Goal: Information Seeking & Learning: Learn about a topic

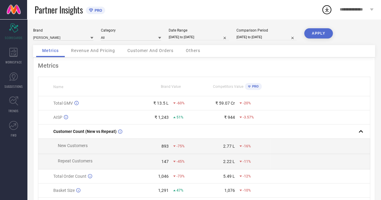
select select "6"
select select "2025"
select select "7"
select select "2025"
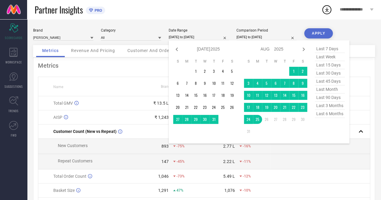
click at [187, 39] on input "[DATE] to [DATE]" at bounding box center [199, 37] width 60 height 6
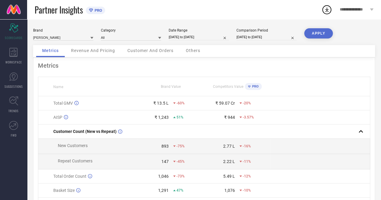
click at [241, 24] on div "Brand [PERSON_NAME] Category All Date Range [DATE] to [DATE] Comparison Period …" at bounding box center [204, 134] width 354 height 231
drag, startPoint x: 178, startPoint y: 103, endPoint x: 185, endPoint y: 103, distance: 7.2
click at [185, 103] on div "-60%" at bounding box center [188, 103] width 31 height 4
click at [82, 40] on input at bounding box center [63, 37] width 60 height 6
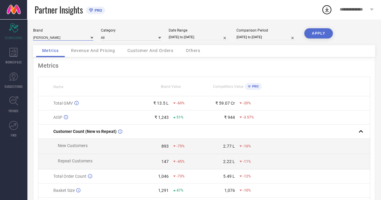
click at [82, 40] on input at bounding box center [63, 37] width 60 height 6
click at [114, 38] on input at bounding box center [131, 37] width 60 height 6
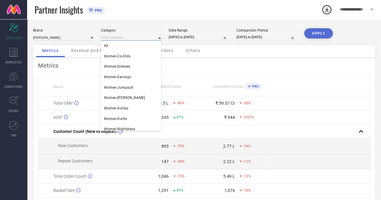
click at [114, 38] on input at bounding box center [131, 37] width 60 height 6
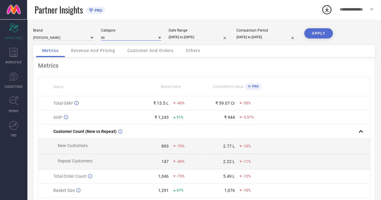
click at [114, 38] on input at bounding box center [131, 37] width 60 height 6
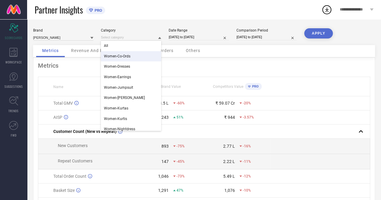
click at [121, 17] on div "Partner Insights PRO" at bounding box center [178, 9] width 287 height 19
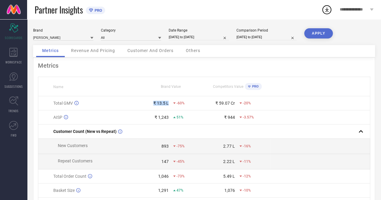
drag, startPoint x: 154, startPoint y: 102, endPoint x: 170, endPoint y: 106, distance: 16.1
click at [170, 106] on div "₹ 13.5 L -60%" at bounding box center [171, 103] width 66 height 5
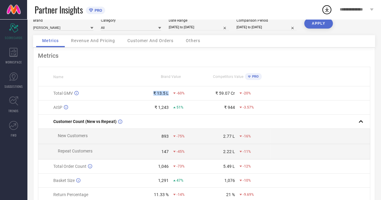
scroll to position [11, 0]
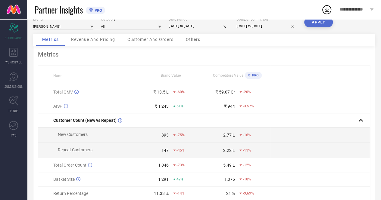
click at [90, 44] on div "Revenue And Pricing" at bounding box center [93, 40] width 56 height 12
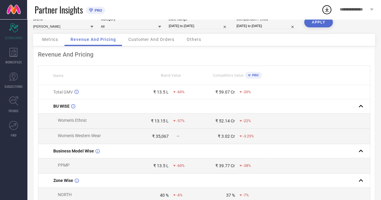
click at [153, 42] on div "Customer And Orders" at bounding box center [151, 40] width 58 height 12
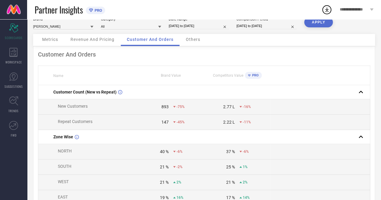
click at [192, 39] on span "Others" at bounding box center [193, 39] width 14 height 5
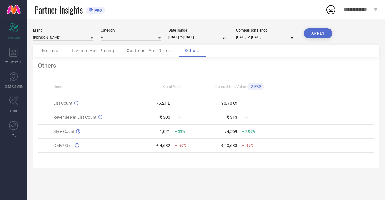
click at [156, 55] on div "Customer And Orders" at bounding box center [150, 51] width 58 height 12
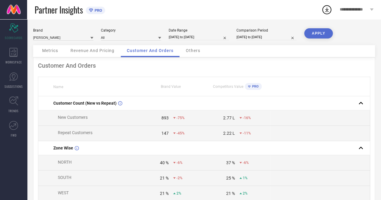
click at [49, 48] on div "Metrics" at bounding box center [50, 51] width 28 height 12
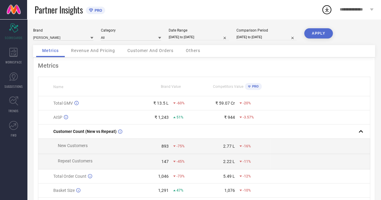
select select "6"
select select "2025"
select select "7"
select select "2025"
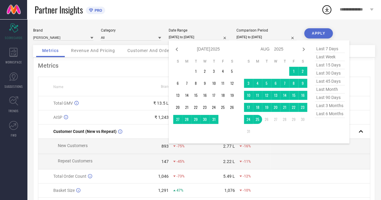
click at [188, 40] on input "[DATE] to [DATE]" at bounding box center [199, 37] width 60 height 6
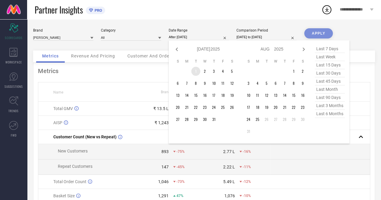
click at [197, 75] on td "1" at bounding box center [195, 71] width 9 height 9
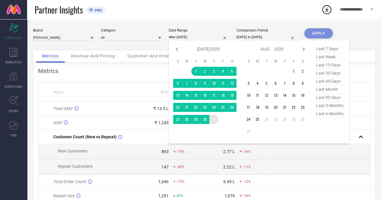
type input "[DATE] to [DATE]"
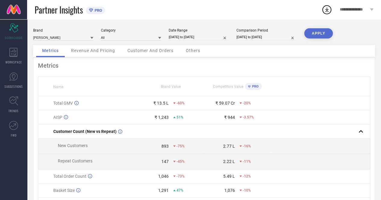
select select "6"
select select "2024"
select select "7"
select select "2024"
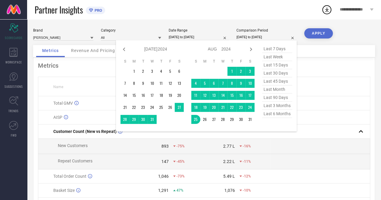
click at [282, 36] on input "[DATE] to [DATE]" at bounding box center [266, 37] width 60 height 6
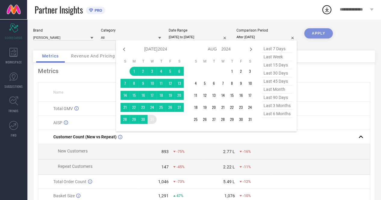
drag, startPoint x: 134, startPoint y: 71, endPoint x: 154, endPoint y: 119, distance: 51.3
click at [154, 119] on tbody "1 2 3 4 5 6 7 8 9 10 11 12 13 14 15 16 17 18 19 20 21 22 23 24 25 26 27 28 29 3…" at bounding box center [151, 95] width 63 height 57
type input "[DATE] to [DATE]"
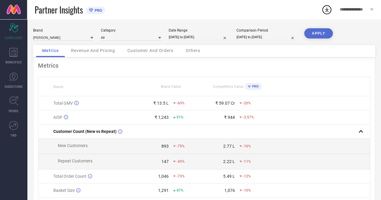
click at [313, 28] on button "APPLY" at bounding box center [318, 33] width 29 height 10
select select "6"
select select "2025"
select select "7"
select select "2025"
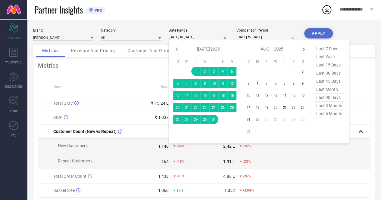
click at [176, 37] on input "[DATE] to [DATE]" at bounding box center [199, 37] width 60 height 6
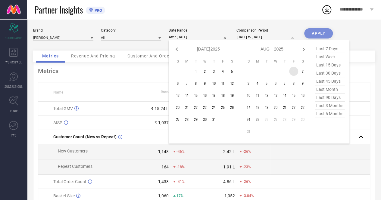
click at [294, 73] on td "1" at bounding box center [293, 71] width 9 height 9
type input "[DATE] to [DATE]"
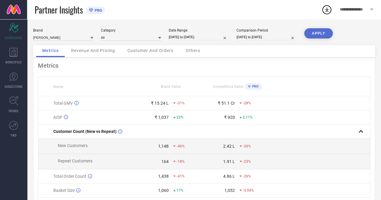
select select "6"
select select "2025"
select select "7"
select select "2025"
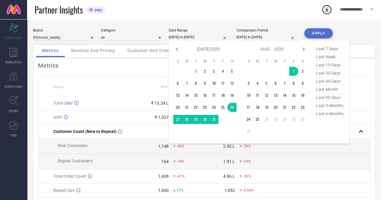
click at [197, 37] on input "[DATE] to [DATE]" at bounding box center [199, 37] width 60 height 6
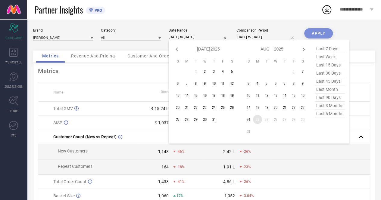
type input "After [DATE]"
click at [258, 120] on td "25" at bounding box center [257, 119] width 9 height 9
select select "6"
select select "2024"
select select "7"
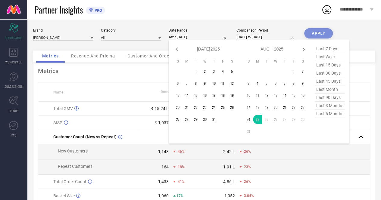
select select "2024"
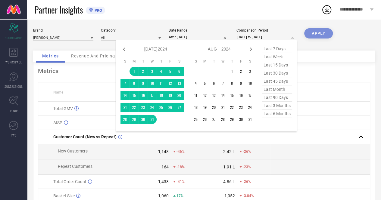
click at [271, 39] on input "[DATE] to [DATE]" at bounding box center [266, 37] width 60 height 6
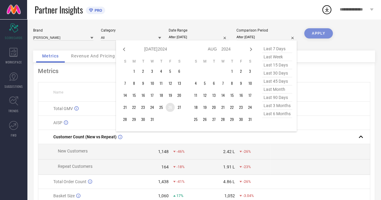
click at [168, 109] on td "26" at bounding box center [170, 107] width 9 height 9
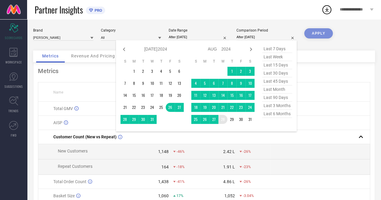
type input "[DATE] to [DATE]"
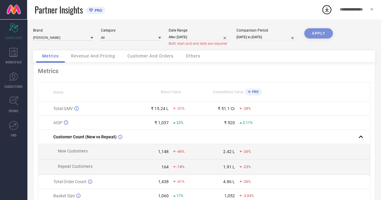
select select "7"
select select "2025"
select select "8"
select select "2025"
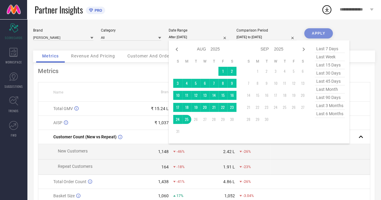
click at [205, 38] on input "After [DATE]" at bounding box center [199, 37] width 60 height 6
click at [177, 50] on icon at bounding box center [176, 49] width 7 height 7
select select "6"
select select "2025"
select select "7"
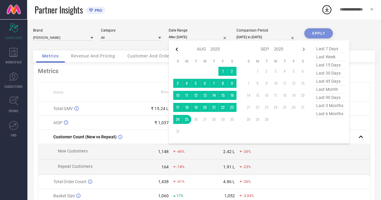
select select "2025"
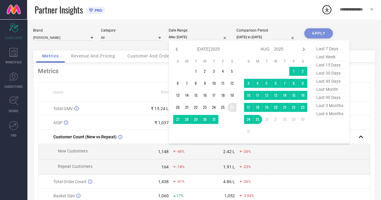
type input "[DATE] to [DATE]"
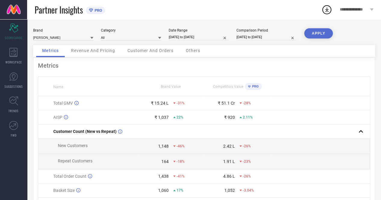
click at [312, 29] on button "APPLY" at bounding box center [318, 33] width 29 height 10
select select "6"
select select "2025"
select select "7"
select select "2025"
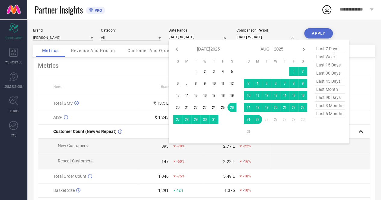
click at [171, 38] on input "[DATE] to [DATE]" at bounding box center [199, 37] width 60 height 6
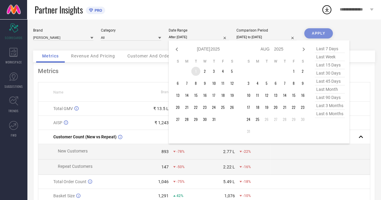
click at [196, 69] on td "1" at bounding box center [195, 71] width 9 height 9
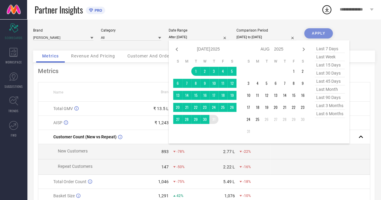
type input "[DATE] to [DATE]"
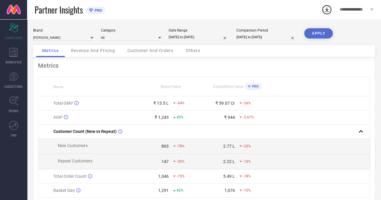
select select "6"
select select "2024"
select select "7"
select select "2024"
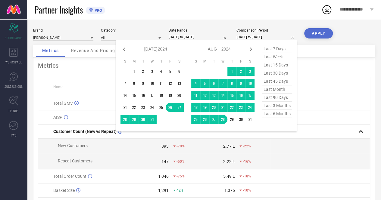
click at [243, 37] on input "[DATE] to [DATE]" at bounding box center [266, 37] width 60 height 6
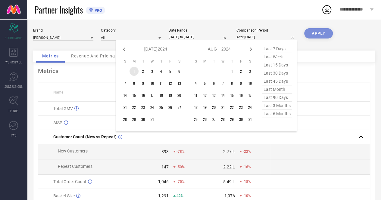
click at [135, 71] on td "1" at bounding box center [133, 71] width 9 height 9
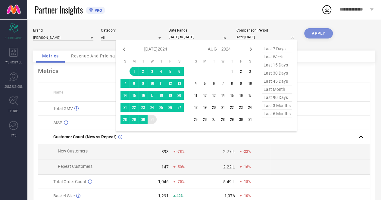
type input "[DATE] to [DATE]"
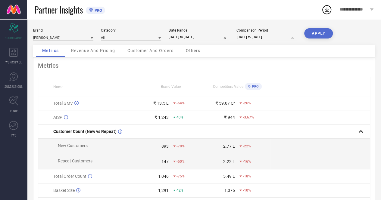
click at [314, 28] on button "APPLY" at bounding box center [318, 33] width 29 height 10
drag, startPoint x: 167, startPoint y: 38, endPoint x: 178, endPoint y: 38, distance: 10.8
click at [178, 38] on div "Brand [PERSON_NAME] Category All Date Range [DATE] to [DATE] Comparison Period …" at bounding box center [204, 36] width 342 height 17
click at [178, 38] on input "[DATE] to [DATE]" at bounding box center [199, 37] width 60 height 6
select select "6"
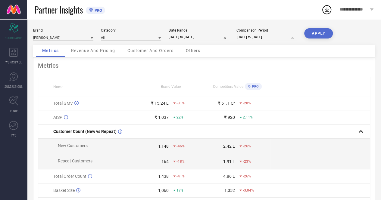
select select "2025"
select select "7"
select select "2025"
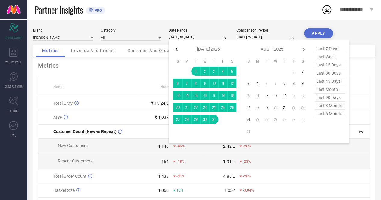
click at [176, 48] on icon at bounding box center [176, 49] width 7 height 7
select select "5"
select select "2025"
select select "6"
select select "2025"
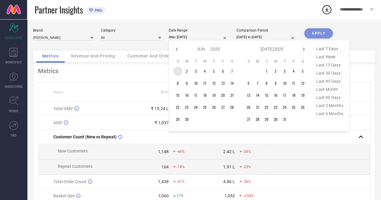
click at [178, 71] on td "1" at bounding box center [177, 71] width 9 height 9
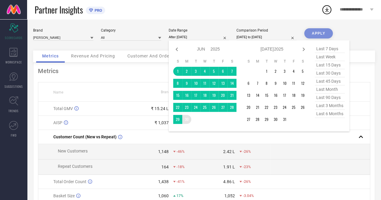
type input "[DATE] to [DATE]"
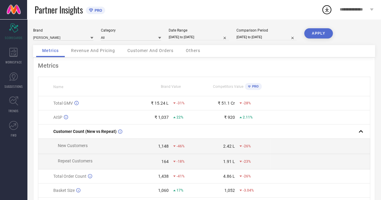
select select "6"
select select "2024"
select select "7"
select select "2024"
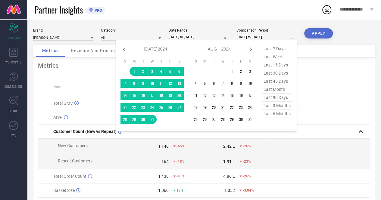
click at [243, 39] on input "[DATE] to [DATE]" at bounding box center [266, 37] width 60 height 6
type input "After [DATE]"
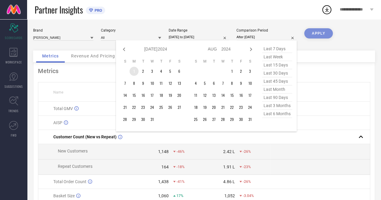
click at [134, 71] on td "1" at bounding box center [133, 71] width 9 height 9
click at [123, 50] on icon at bounding box center [123, 49] width 7 height 7
select select "5"
select select "2024"
select select "6"
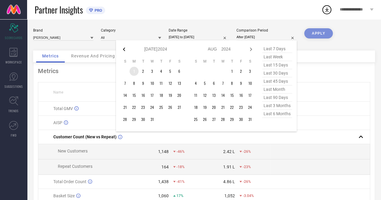
select select "2024"
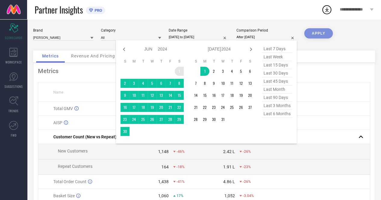
type input "[DATE] to [DATE]"
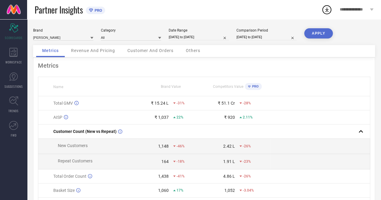
select select "5"
select select "2024"
select select "6"
select select "2024"
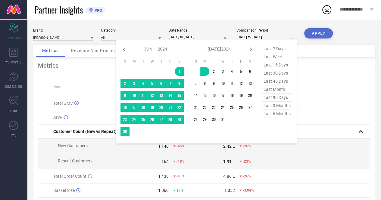
click at [249, 36] on input "[DATE] to [DATE]" at bounding box center [266, 37] width 60 height 6
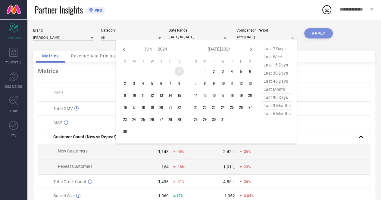
click at [179, 70] on td "1" at bounding box center [179, 71] width 9 height 9
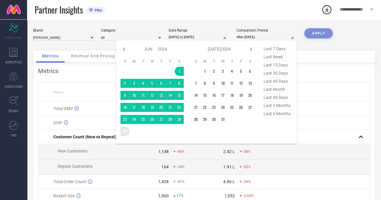
type input "[DATE] to [DATE]"
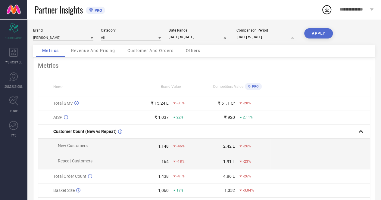
click at [315, 36] on button "APPLY" at bounding box center [318, 33] width 29 height 10
select select "5"
select select "2025"
select select "6"
select select "2025"
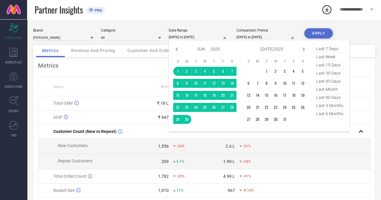
click at [179, 40] on input "[DATE] to [DATE]" at bounding box center [199, 37] width 60 height 6
click at [176, 48] on icon at bounding box center [176, 49] width 7 height 7
select select "4"
select select "2025"
select select "5"
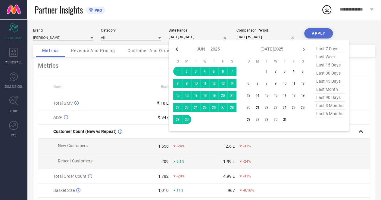
select select "2025"
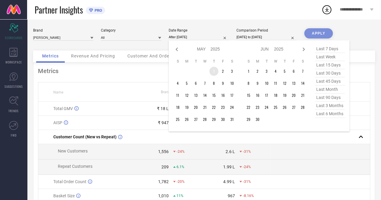
click at [214, 72] on td "1" at bounding box center [213, 71] width 9 height 9
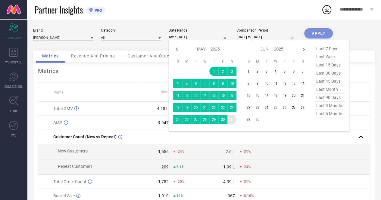
type input "[DATE] to [DATE]"
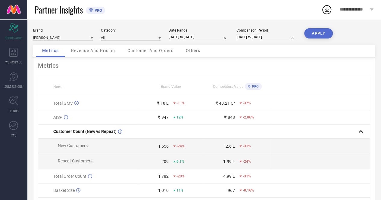
click at [260, 33] on div "Comparison Period [DATE] to [DATE]" at bounding box center [266, 34] width 60 height 12
select select "5"
select select "2024"
select select "6"
select select "2024"
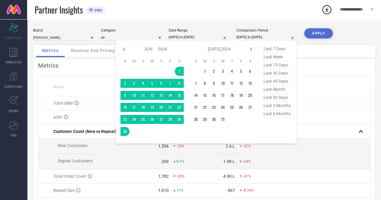
click at [258, 35] on input "[DATE] to [DATE]" at bounding box center [266, 37] width 60 height 6
click at [123, 51] on icon at bounding box center [123, 49] width 7 height 7
select select "4"
select select "2024"
select select "5"
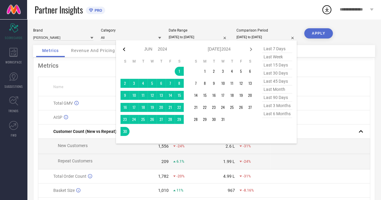
select select "2024"
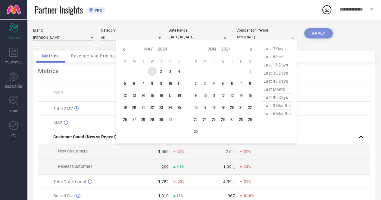
click at [151, 72] on td "1" at bounding box center [151, 71] width 9 height 9
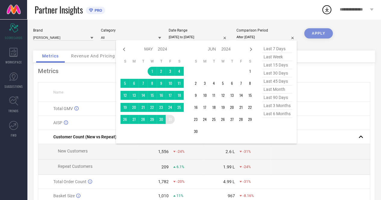
type input "[DATE] to [DATE]"
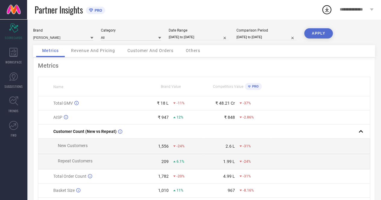
click at [320, 31] on button "APPLY" at bounding box center [318, 33] width 29 height 10
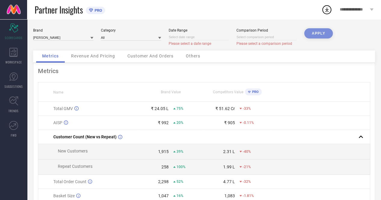
click at [241, 67] on div "Metrics Name Brand Value Competitors Value PRO Total GMV ₹ 24.05 L 75% ₹ 51.62 …" at bounding box center [204, 155] width 342 height 184
select select "7"
select select "2025"
select select "8"
select select "2025"
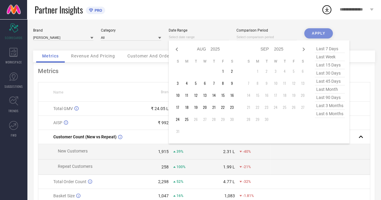
click at [175, 39] on input at bounding box center [199, 37] width 60 height 6
click at [177, 49] on icon at bounding box center [176, 49] width 7 height 7
select select "6"
select select "2025"
select select "7"
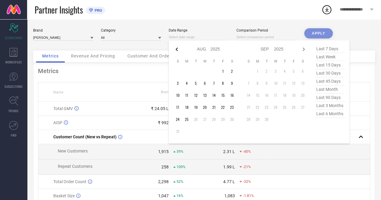
select select "2025"
click at [177, 49] on icon at bounding box center [176, 49] width 7 height 7
select select "5"
select select "2025"
select select "6"
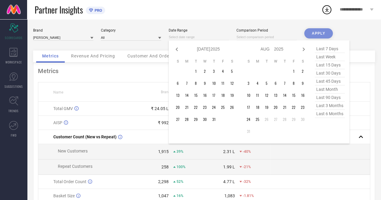
select select "2025"
click at [177, 49] on icon at bounding box center [176, 49] width 7 height 7
select select "4"
select select "2025"
select select "5"
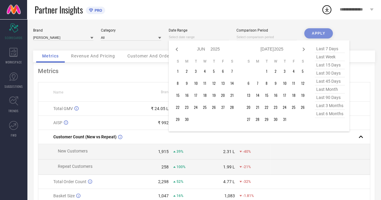
select select "2025"
click at [177, 49] on icon at bounding box center [176, 49] width 7 height 7
select select "3"
select select "2025"
select select "4"
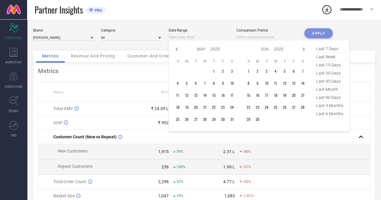
select select "2025"
click at [196, 74] on td "1" at bounding box center [195, 71] width 9 height 9
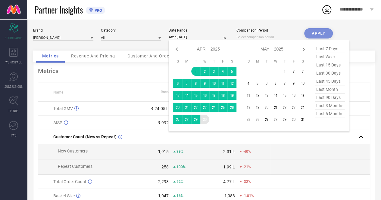
type input "[DATE] to [DATE]"
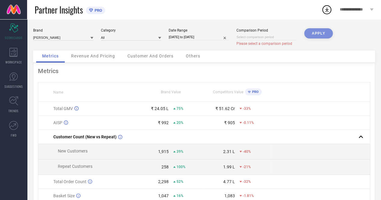
click at [246, 39] on input at bounding box center [266, 37] width 60 height 6
select select "7"
select select "2025"
select select "8"
select select "2025"
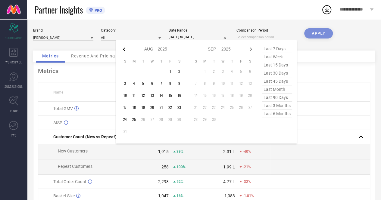
click at [127, 50] on icon at bounding box center [123, 49] width 7 height 7
select select "5"
select select "2025"
select select "6"
select select "2025"
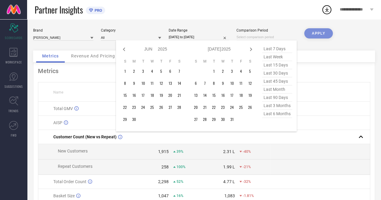
click at [127, 50] on icon at bounding box center [123, 49] width 7 height 7
select select "4"
select select "2025"
select select "5"
select select "2025"
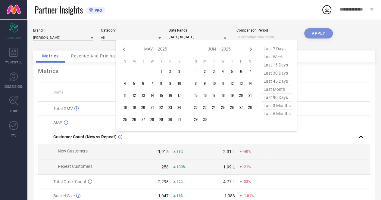
click at [127, 50] on icon at bounding box center [123, 49] width 7 height 7
select select "3"
select select "2025"
select select "4"
select select "2025"
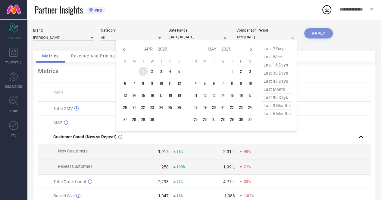
click at [143, 71] on td "1" at bounding box center [142, 71] width 9 height 9
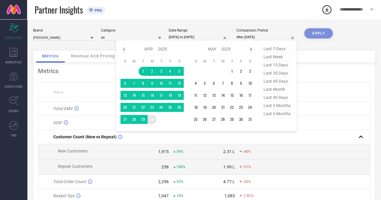
type input "[DATE] to [DATE]"
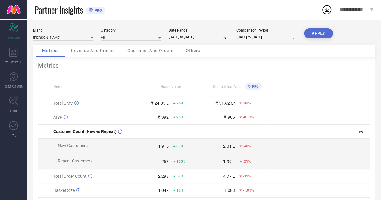
click at [316, 34] on button "APPLY" at bounding box center [318, 33] width 29 height 10
select select "3"
select select "2025"
select select "4"
select select "2025"
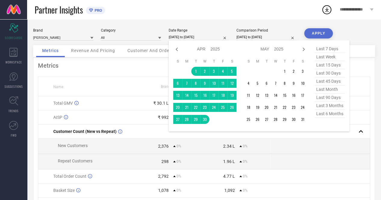
click at [183, 36] on input "[DATE] to [DATE]" at bounding box center [199, 37] width 60 height 6
click at [179, 48] on icon at bounding box center [176, 49] width 7 height 7
select select "2"
select select "2025"
select select "3"
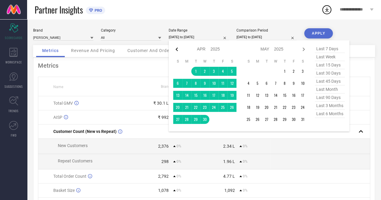
select select "2025"
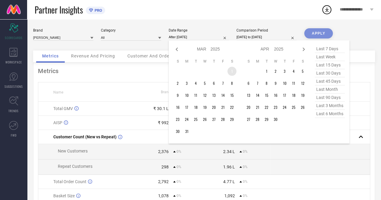
click at [231, 70] on td "1" at bounding box center [231, 71] width 9 height 9
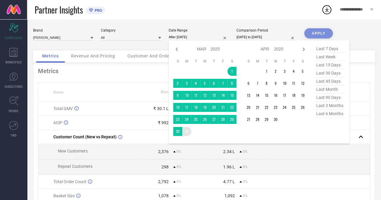
type input "[DATE] to [DATE]"
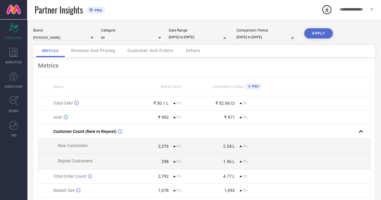
select select "3"
select select "2025"
select select "4"
select select "2025"
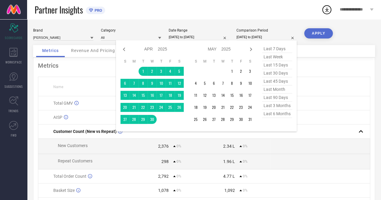
click at [242, 38] on input "[DATE] to [DATE]" at bounding box center [266, 37] width 60 height 6
click at [123, 51] on icon at bounding box center [123, 49] width 7 height 7
select select "2"
select select "2025"
select select "3"
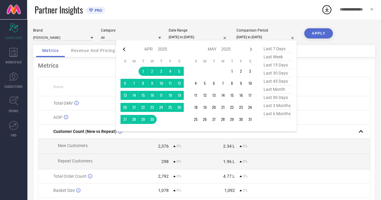
select select "2025"
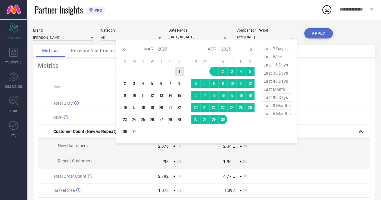
click at [179, 72] on td "1" at bounding box center [179, 71] width 9 height 9
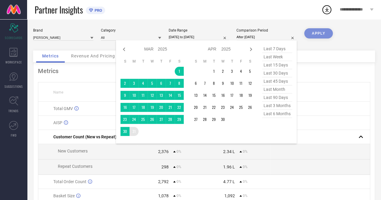
type input "[DATE] to [DATE]"
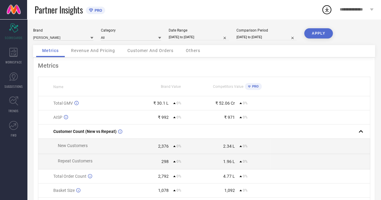
click at [318, 31] on button "APPLY" at bounding box center [318, 33] width 29 height 10
click at [187, 34] on div "Date Range [DATE] to [DATE]" at bounding box center [199, 34] width 60 height 12
select select "2"
select select "2025"
select select "3"
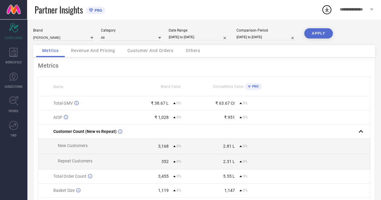
select select "2025"
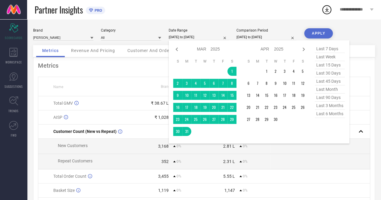
click at [182, 36] on input "[DATE] to [DATE]" at bounding box center [199, 37] width 60 height 6
click at [176, 48] on icon at bounding box center [176, 49] width 7 height 7
select select "1"
select select "2025"
select select "2"
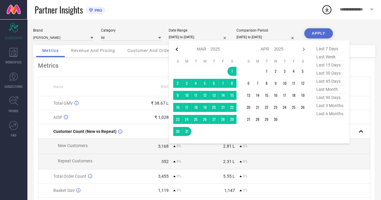
select select "2025"
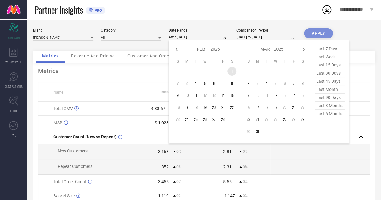
click at [233, 71] on td "1" at bounding box center [231, 71] width 9 height 9
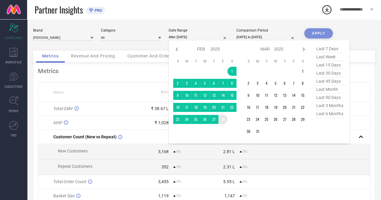
type input "[DATE] to [DATE]"
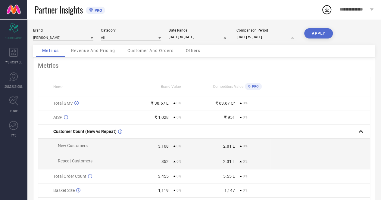
select select "2"
select select "2025"
select select "3"
select select "2025"
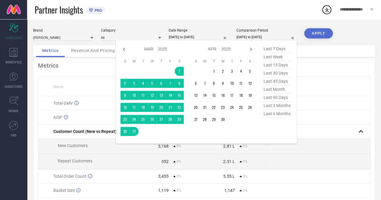
click at [257, 36] on input "[DATE] to [DATE]" at bounding box center [266, 37] width 60 height 6
click at [125, 50] on icon at bounding box center [123, 49] width 7 height 7
select select "1"
select select "2025"
select select "2"
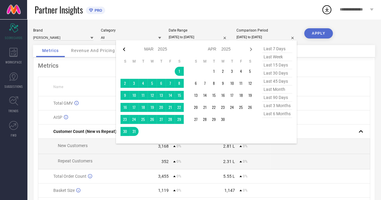
select select "2025"
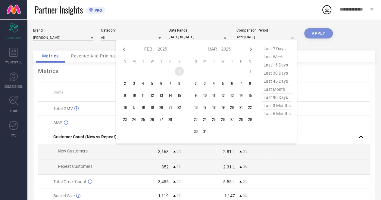
click at [178, 70] on td "1" at bounding box center [179, 71] width 9 height 9
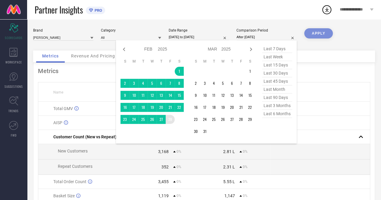
type input "[DATE] to [DATE]"
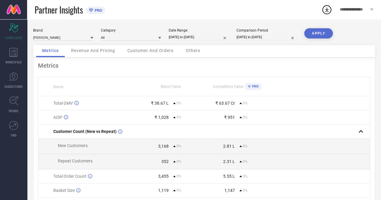
click at [314, 29] on button "APPLY" at bounding box center [318, 33] width 29 height 10
select select "1"
select select "2025"
select select "2"
select select "2025"
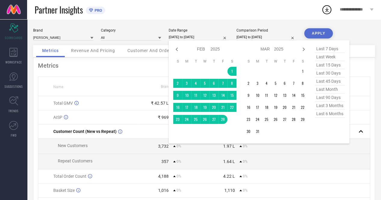
click at [180, 36] on input "[DATE] to [DATE]" at bounding box center [199, 37] width 60 height 6
click at [176, 48] on icon at bounding box center [176, 49] width 7 height 7
select select "2025"
select select "1"
select select "2025"
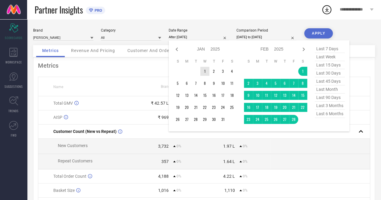
click at [206, 71] on td "1" at bounding box center [204, 71] width 9 height 9
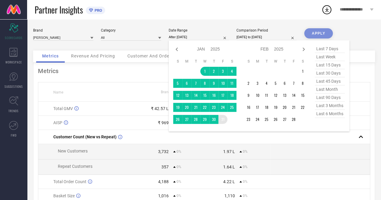
type input "[DATE] to [DATE]"
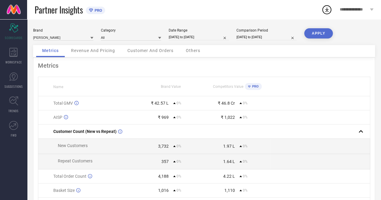
select select "1"
select select "2025"
select select "2"
select select "2025"
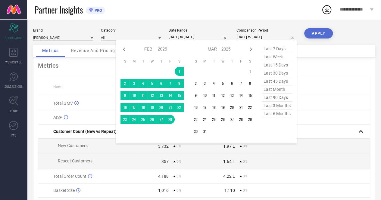
click at [254, 36] on input "[DATE] to [DATE]" at bounding box center [266, 37] width 60 height 6
click at [124, 50] on icon at bounding box center [123, 49] width 7 height 7
select select "2025"
select select "1"
select select "2025"
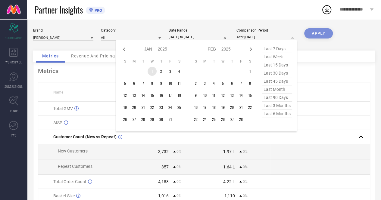
click at [152, 70] on td "1" at bounding box center [151, 71] width 9 height 9
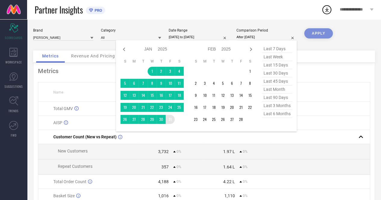
type input "[DATE] to [DATE]"
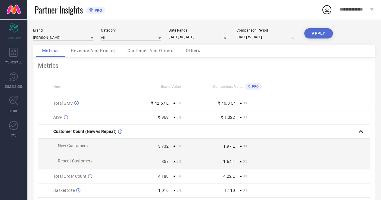
click at [317, 33] on button "APPLY" at bounding box center [318, 33] width 29 height 10
click at [185, 31] on div "Date Range" at bounding box center [199, 30] width 60 height 4
select select "2025"
select select "1"
select select "2025"
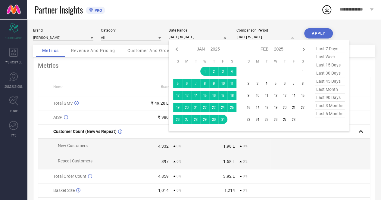
click at [179, 36] on input "[DATE] to [DATE]" at bounding box center [199, 37] width 60 height 6
click at [176, 49] on icon at bounding box center [176, 50] width 2 height 4
select select "11"
select select "2024"
select select "2025"
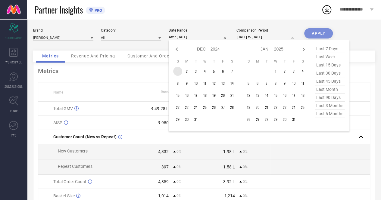
click at [176, 74] on td "1" at bounding box center [177, 71] width 9 height 9
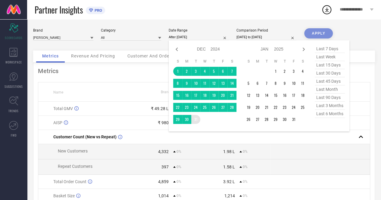
type input "[DATE] to [DATE]"
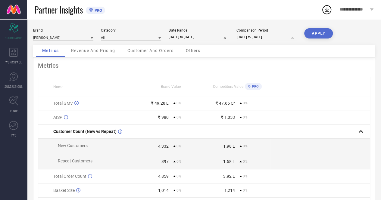
select select "2025"
select select "1"
select select "2025"
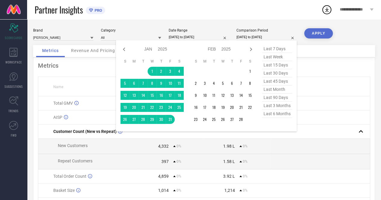
click at [242, 38] on input "[DATE] to [DATE]" at bounding box center [266, 37] width 60 height 6
click at [124, 49] on icon at bounding box center [124, 50] width 2 height 4
select select "11"
select select "2024"
select select "2025"
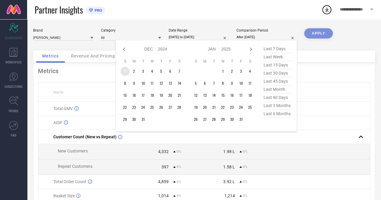
click at [125, 73] on td "1" at bounding box center [124, 71] width 9 height 9
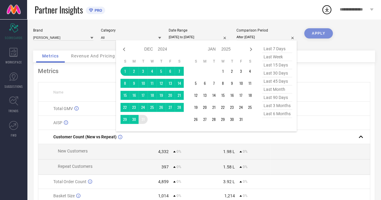
type input "[DATE] to [DATE]"
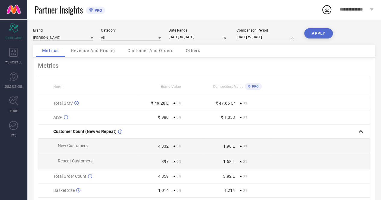
click at [318, 33] on button "APPLY" at bounding box center [318, 33] width 29 height 10
select select "11"
select select "2024"
select select "2025"
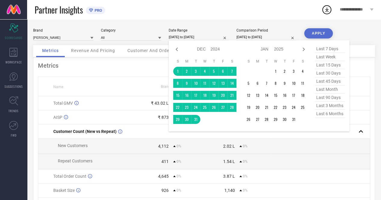
click at [176, 36] on input "[DATE] to [DATE]" at bounding box center [199, 37] width 60 height 6
click at [177, 52] on icon at bounding box center [176, 49] width 7 height 7
select select "10"
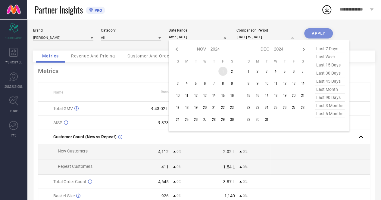
click at [222, 71] on td "1" at bounding box center [222, 71] width 9 height 9
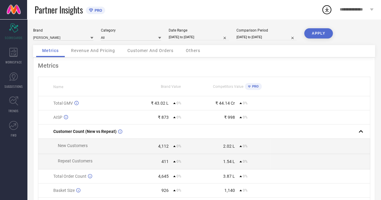
click at [240, 41] on div "Brand [PERSON_NAME] Category All Date Range [DATE] to [DATE] Comparison Period …" at bounding box center [204, 36] width 342 height 17
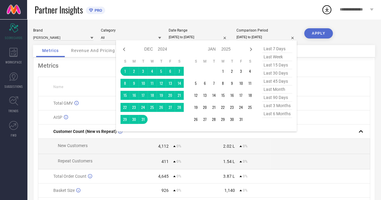
click at [242, 36] on input "[DATE] to [DATE]" at bounding box center [266, 37] width 60 height 6
click at [126, 51] on icon at bounding box center [123, 49] width 7 height 7
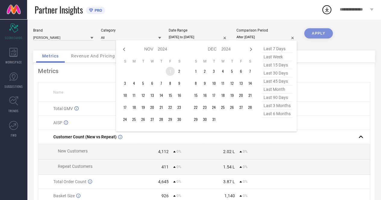
click at [170, 73] on td "1" at bounding box center [170, 71] width 9 height 9
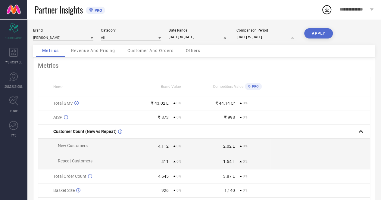
click at [314, 37] on button "APPLY" at bounding box center [318, 33] width 29 height 10
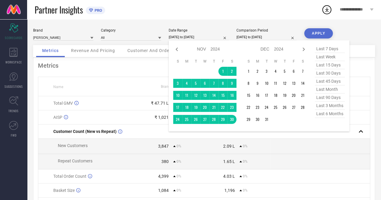
click at [178, 35] on input "[DATE] to [DATE]" at bounding box center [199, 37] width 60 height 6
click at [173, 46] on icon at bounding box center [176, 49] width 7 height 7
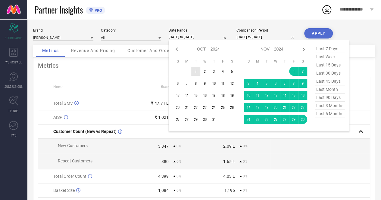
click at [196, 76] on table "S M T W T F S 1 2 3 4 5 6 7 8 9 10 11 12 13 14 15 16 17 18 19 20 21 22 23 24 25…" at bounding box center [204, 91] width 63 height 71
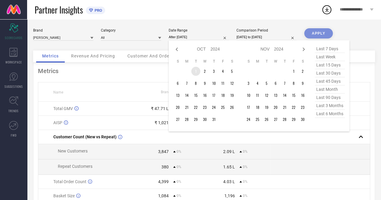
click at [196, 74] on td "1" at bounding box center [195, 71] width 9 height 9
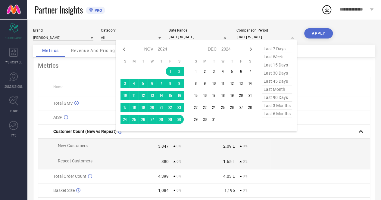
click at [244, 39] on input "[DATE] to [DATE]" at bounding box center [266, 37] width 60 height 6
click at [123, 50] on icon at bounding box center [123, 49] width 7 height 7
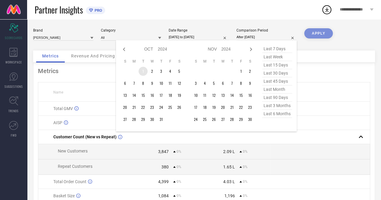
click at [141, 73] on td "1" at bounding box center [142, 71] width 9 height 9
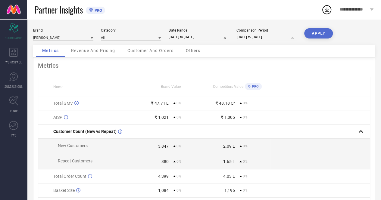
click at [323, 30] on button "APPLY" at bounding box center [318, 33] width 29 height 10
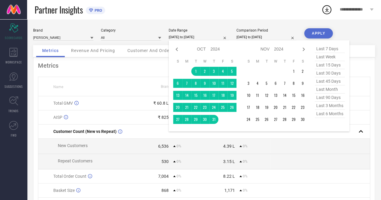
click at [191, 38] on input "[DATE] to [DATE]" at bounding box center [199, 37] width 60 height 6
click at [178, 51] on icon at bounding box center [176, 49] width 7 height 7
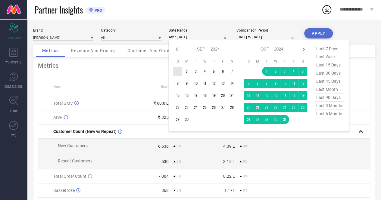
click at [178, 71] on td "1" at bounding box center [177, 71] width 9 height 9
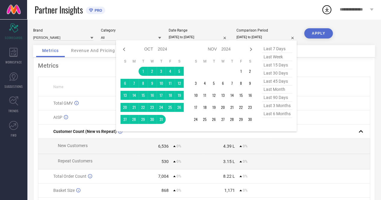
click at [246, 35] on input "[DATE] to [DATE]" at bounding box center [266, 37] width 60 height 6
click at [125, 51] on icon at bounding box center [124, 50] width 2 height 4
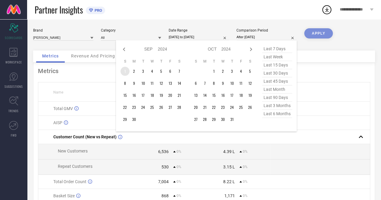
click at [128, 74] on td "1" at bounding box center [124, 71] width 9 height 9
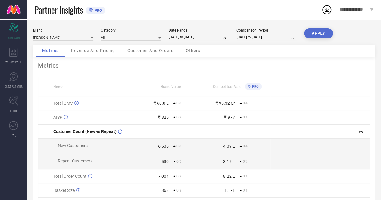
click at [315, 36] on button "APPLY" at bounding box center [318, 33] width 29 height 10
click at [176, 35] on input "[DATE] to [DATE]" at bounding box center [199, 37] width 60 height 6
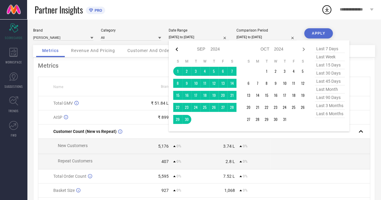
click at [175, 50] on icon at bounding box center [176, 49] width 7 height 7
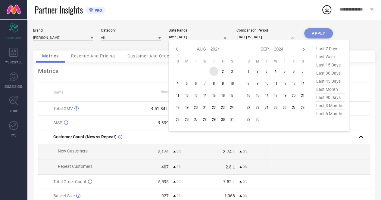
click at [212, 70] on td "1" at bounding box center [213, 71] width 9 height 9
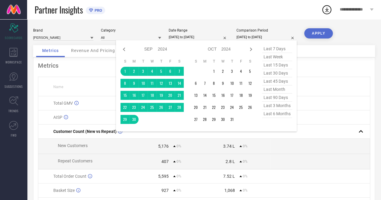
click at [242, 36] on input "[DATE] to [DATE]" at bounding box center [266, 37] width 60 height 6
click at [123, 50] on icon at bounding box center [123, 49] width 7 height 7
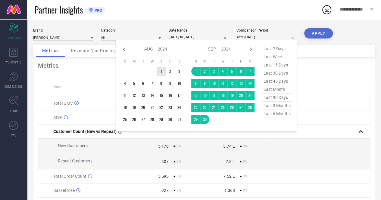
click at [161, 75] on td "1" at bounding box center [161, 71] width 9 height 9
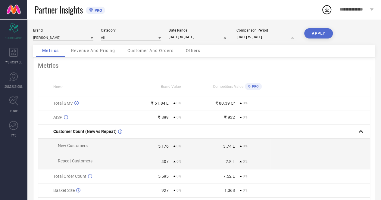
click at [324, 35] on button "APPLY" at bounding box center [318, 33] width 29 height 10
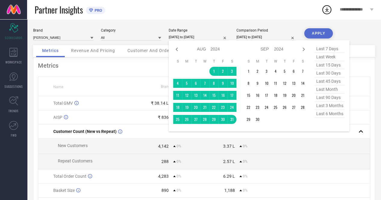
click at [191, 36] on input "[DATE] to [DATE]" at bounding box center [199, 37] width 60 height 6
click at [179, 50] on icon at bounding box center [176, 49] width 7 height 7
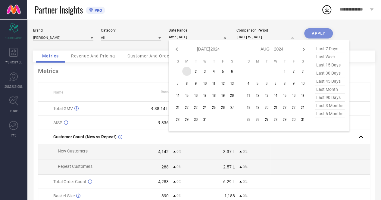
click at [185, 72] on td "1" at bounding box center [186, 71] width 9 height 9
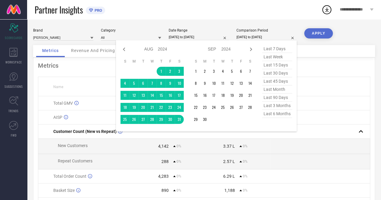
click at [247, 39] on input "[DATE] to [DATE]" at bounding box center [266, 37] width 60 height 6
click at [122, 49] on icon at bounding box center [123, 49] width 7 height 7
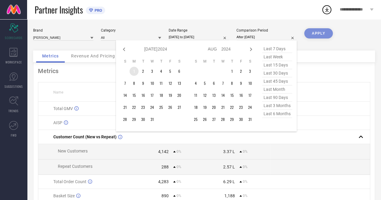
click at [135, 69] on td "1" at bounding box center [133, 71] width 9 height 9
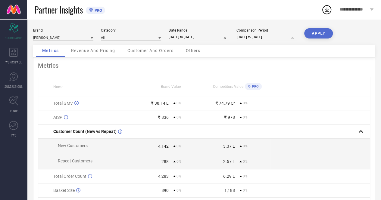
click at [324, 34] on button "APPLY" at bounding box center [318, 33] width 29 height 10
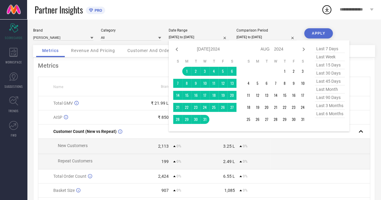
click at [180, 38] on input "[DATE] to [DATE]" at bounding box center [199, 37] width 60 height 6
click at [330, 99] on span "last 90 days" at bounding box center [330, 98] width 30 height 8
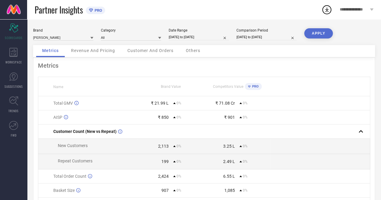
click at [321, 34] on button "APPLY" at bounding box center [318, 33] width 29 height 10
click at [255, 33] on div "Comparison Period [DATE] to [DATE]" at bounding box center [266, 34] width 60 height 12
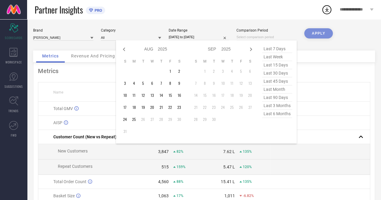
click at [249, 39] on input at bounding box center [266, 37] width 60 height 6
click at [281, 99] on span "last 90 days" at bounding box center [277, 98] width 30 height 8
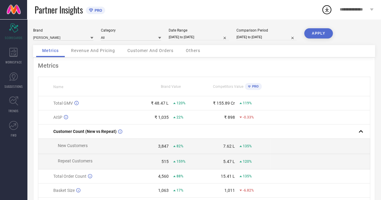
click at [321, 38] on button "APPLY" at bounding box center [318, 33] width 29 height 10
click at [315, 33] on button "APPLY" at bounding box center [318, 33] width 29 height 10
click at [22, 13] on link at bounding box center [13, 9] width 27 height 19
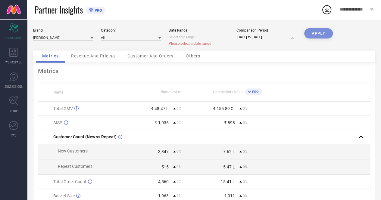
click at [188, 32] on div "Date Range" at bounding box center [199, 30] width 60 height 4
select select "7"
select select "2025"
select select "8"
select select "2025"
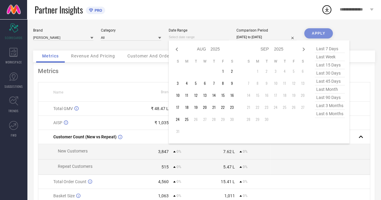
click at [183, 37] on input at bounding box center [199, 37] width 60 height 6
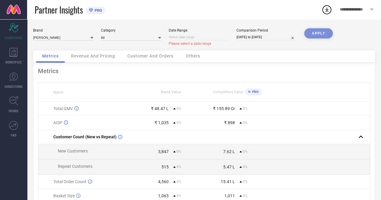
click at [320, 25] on div "Brand RACHNA Category All Date Range Please select a date range Comparison Peri…" at bounding box center [204, 137] width 354 height 237
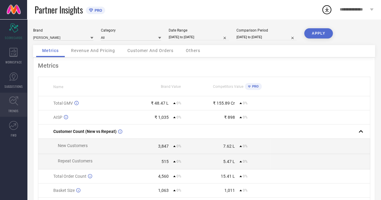
click at [24, 104] on link "TRENDS" at bounding box center [13, 105] width 27 height 24
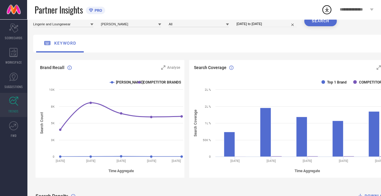
scroll to position [26, 0]
click at [9, 135] on link "FWD" at bounding box center [13, 129] width 27 height 24
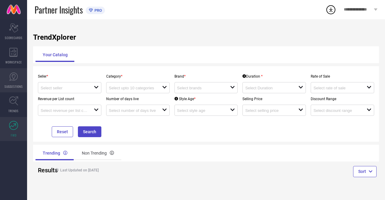
click at [15, 71] on link "SUGGESTIONS" at bounding box center [13, 80] width 27 height 24
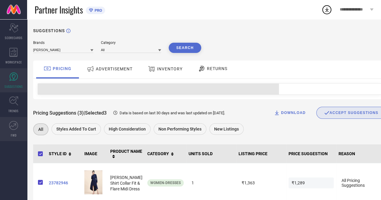
click at [17, 134] on link "FWD" at bounding box center [13, 129] width 27 height 24
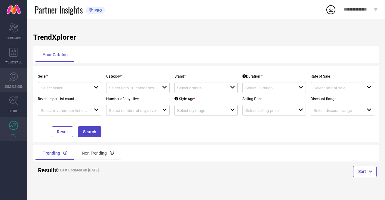
click at [17, 73] on icon at bounding box center [13, 76] width 9 height 9
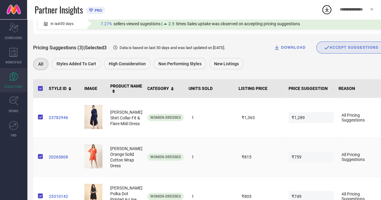
scroll to position [92, 0]
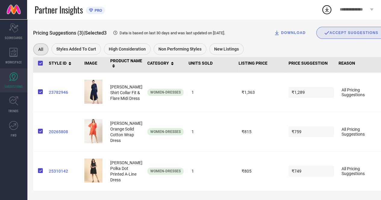
click at [332, 33] on div "ACCEPT SUGGESTIONS" at bounding box center [351, 32] width 54 height 5
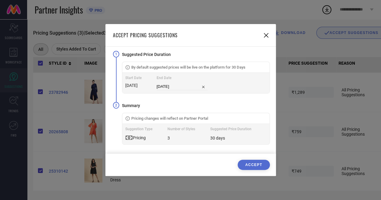
scroll to position [91, 0]
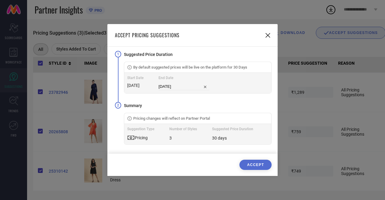
click at [255, 161] on button "ACCEPT" at bounding box center [256, 165] width 32 height 10
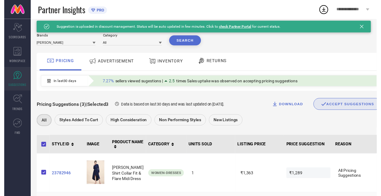
scroll to position [0, 0]
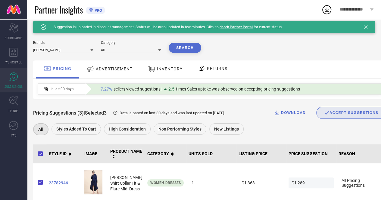
click at [103, 67] on span "ADVERTISEMENT" at bounding box center [114, 69] width 37 height 5
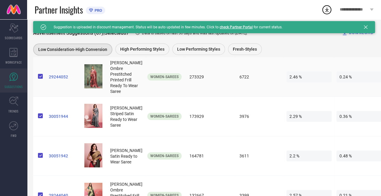
scroll to position [152, 0]
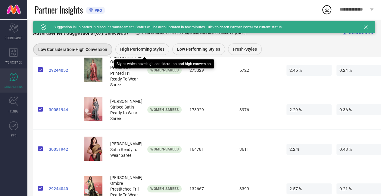
click at [141, 50] on span "High Performing Styles" at bounding box center [142, 49] width 44 height 5
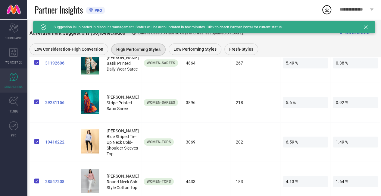
scroll to position [2653, 4]
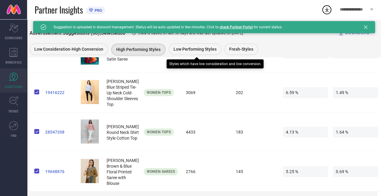
click at [189, 51] on span "Low Performing Styles" at bounding box center [194, 49] width 43 height 5
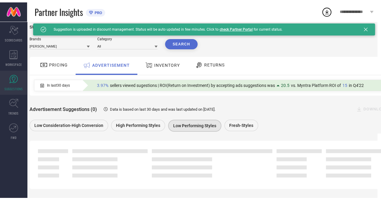
scroll to position [46, 0]
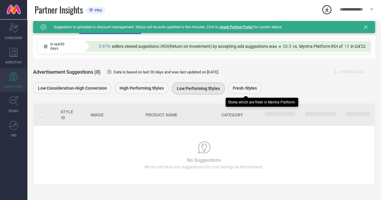
click at [232, 91] on div "Fresh-Styles" at bounding box center [245, 87] width 34 height 11
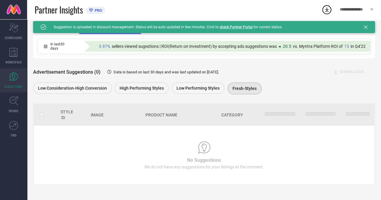
click at [16, 73] on icon at bounding box center [13, 77] width 8 height 8
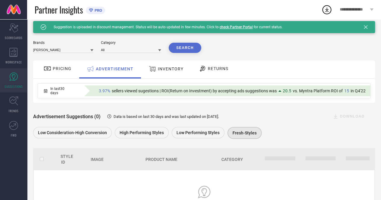
click at [149, 71] on icon at bounding box center [153, 69] width 8 height 8
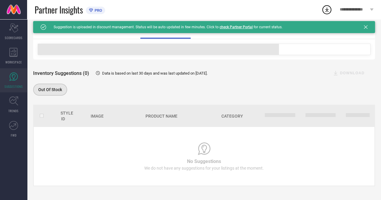
scroll to position [42, 0]
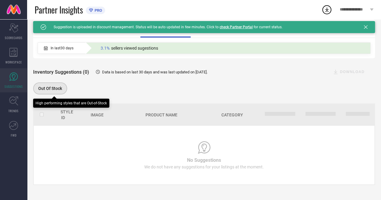
click at [52, 89] on span "Out Of Stock" at bounding box center [50, 88] width 24 height 5
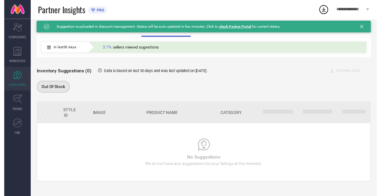
scroll to position [0, 0]
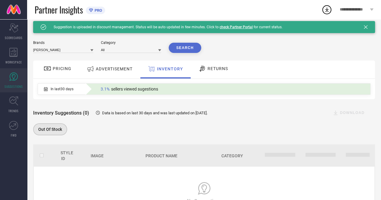
click at [214, 64] on div "RETURNS" at bounding box center [213, 69] width 33 height 10
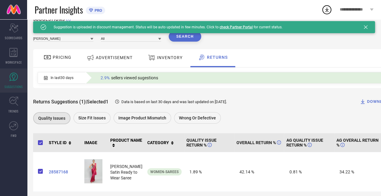
scroll to position [22, 0]
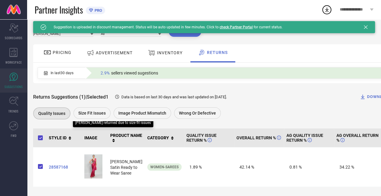
click at [94, 110] on span "Size fit issues" at bounding box center [91, 112] width 27 height 5
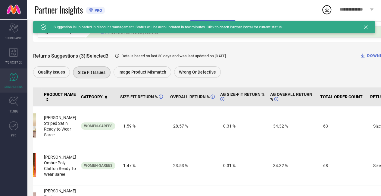
scroll to position [0, 0]
